Goal: Task Accomplishment & Management: Manage account settings

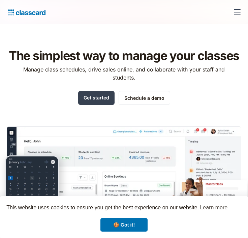
click at [235, 12] on div "menu" at bounding box center [237, 12] width 7 height 1
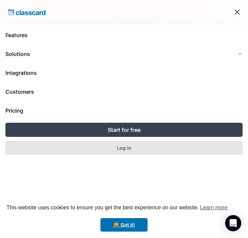
click at [120, 148] on div "Log in" at bounding box center [124, 147] width 15 height 7
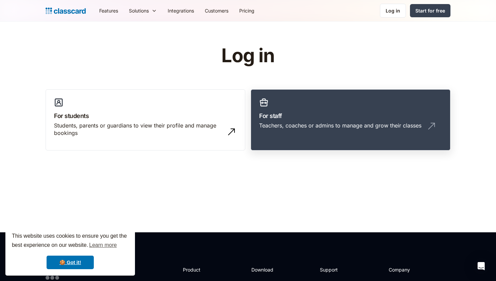
click at [248, 133] on div "Teachers, coaches or admins to manage and grow their classes" at bounding box center [350, 128] width 183 height 13
